Goal: Find specific fact: Find specific fact

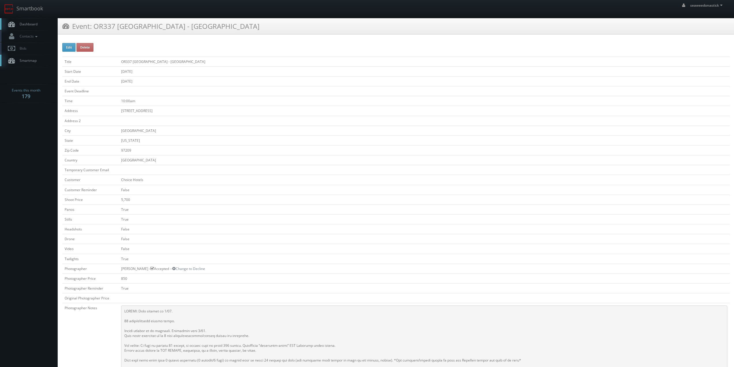
click at [36, 27] on link "Dashboard" at bounding box center [29, 24] width 58 height 12
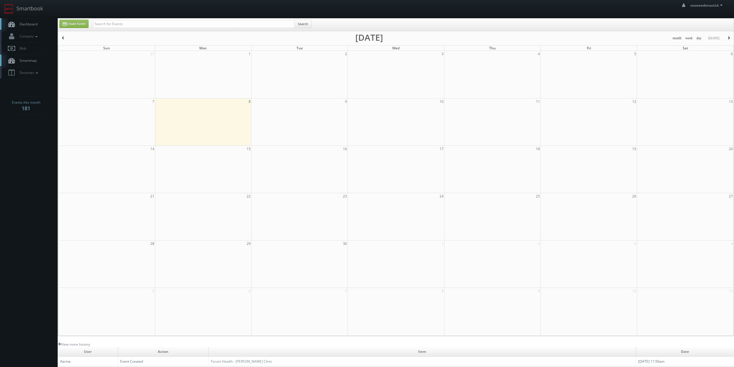
click at [129, 18] on nav "Smartbook Toggle Side Navigation Toggle Top Navigation seaweedonastick seaweedo…" at bounding box center [367, 9] width 734 height 18
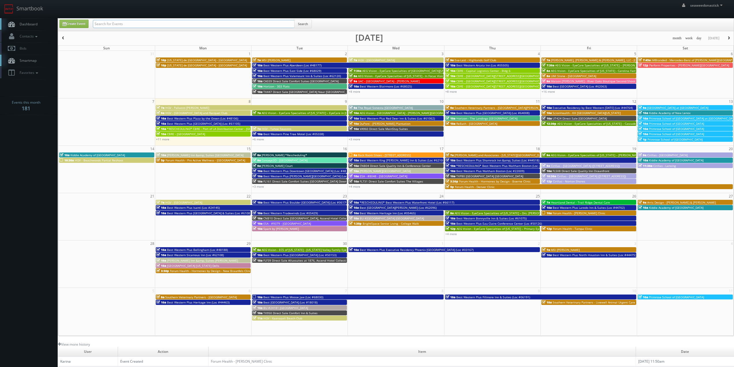
click at [129, 20] on input "text" at bounding box center [194, 24] width 202 height 8
paste input "Primrose School of [PERSON_NAME] at [GEOGRAPHIC_DATA]"
type input "Primrose School of [PERSON_NAME] at [GEOGRAPHIC_DATA]"
click at [301, 23] on button "Search" at bounding box center [303, 24] width 18 height 9
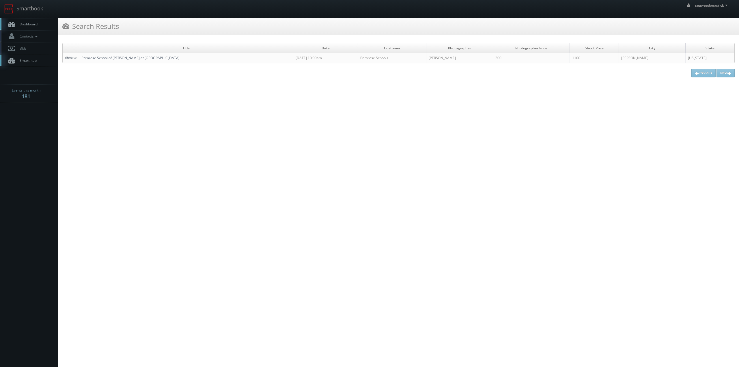
click at [116, 59] on link "Primrose School of Forney at Gateway" at bounding box center [130, 57] width 98 height 5
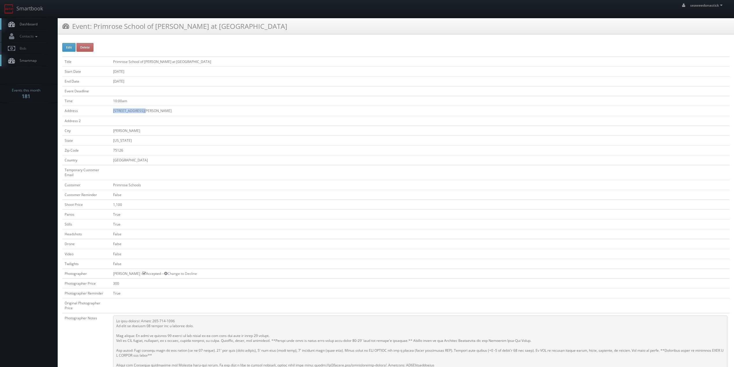
drag, startPoint x: 144, startPoint y: 110, endPoint x: 108, endPoint y: 113, distance: 36.5
click at [108, 113] on tr "Address 1451 Whaley Drive" at bounding box center [396, 111] width 668 height 10
copy tr "1451 Whaley Drive"
